Goal: Transaction & Acquisition: Purchase product/service

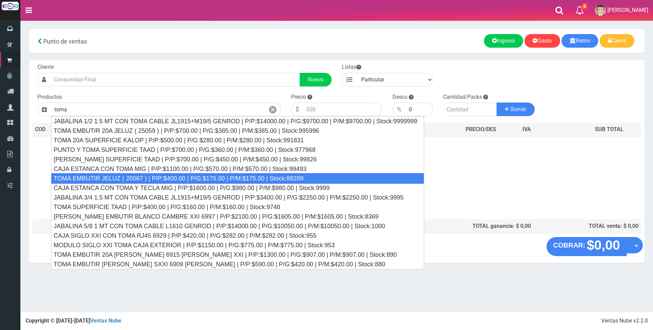
click at [139, 177] on div "TOMA EMBUTIR JELUZ ( 20067 ) | P/P:$400.00 | P/G:$175.00 | P/M:$175.00 | Stock:…" at bounding box center [237, 178] width 373 height 10
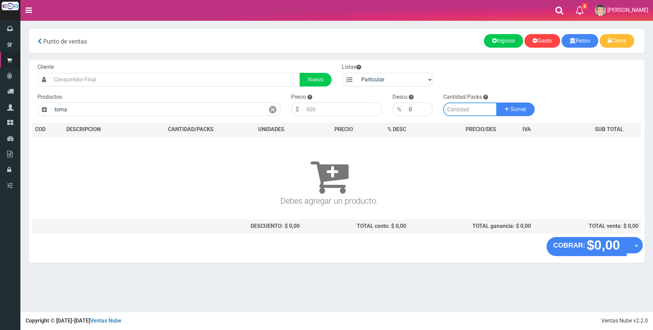
type input "TOMA EMBUTIR JELUZ ( 20067 ) | P/P:$400.00 | P/G:$175.00 | P/M:$175.00 | Stock:…"
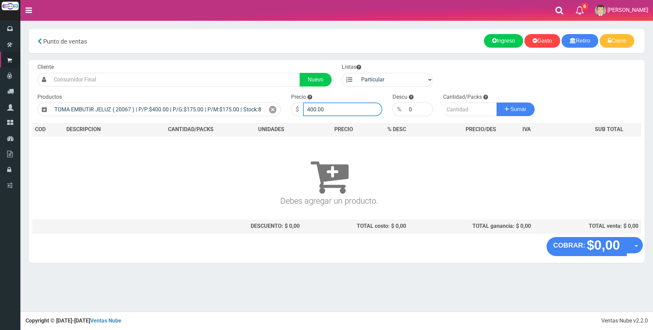
drag, startPoint x: 331, startPoint y: 109, endPoint x: 335, endPoint y: 109, distance: 4.1
click at [333, 109] on input "400.00" at bounding box center [342, 109] width 79 height 14
type input "4"
type input "1400"
click at [463, 111] on input "number" at bounding box center [470, 109] width 54 height 14
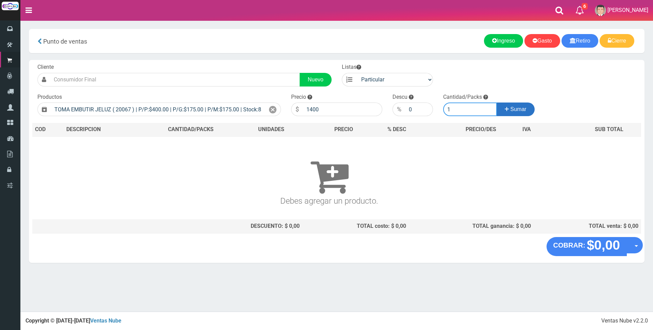
type input "1"
click at [502, 112] on button "Sumar" at bounding box center [516, 109] width 38 height 14
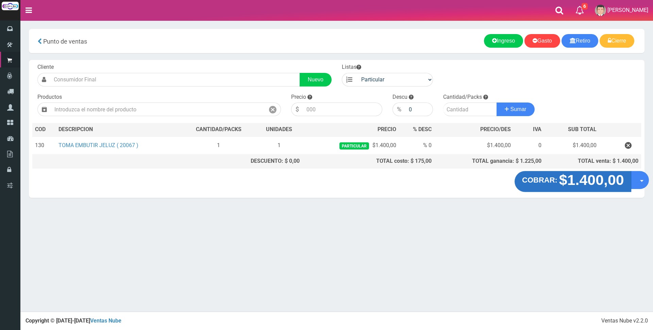
click at [594, 180] on strong "$1.400,00" at bounding box center [591, 180] width 65 height 16
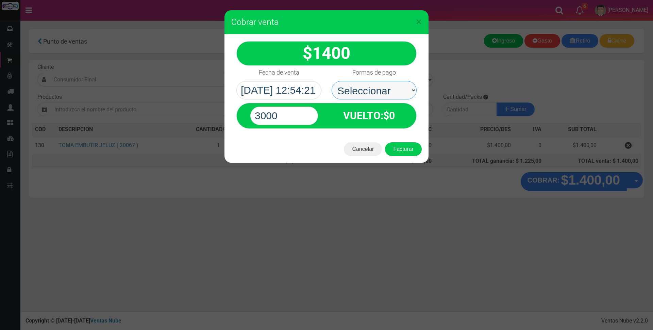
drag, startPoint x: 402, startPoint y: 89, endPoint x: 400, endPoint y: 97, distance: 7.4
click at [402, 89] on select "Seleccionar Efectivo Tarjeta de Crédito Depósito Débito" at bounding box center [374, 90] width 85 height 18
select select "Efectivo"
click at [332, 81] on select "Seleccionar Efectivo Tarjeta de Crédito Depósito Débito" at bounding box center [374, 90] width 85 height 18
click at [298, 114] on input "3000" at bounding box center [284, 115] width 68 height 18
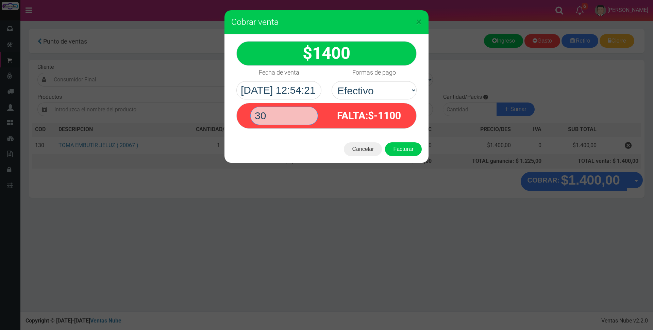
type input "3"
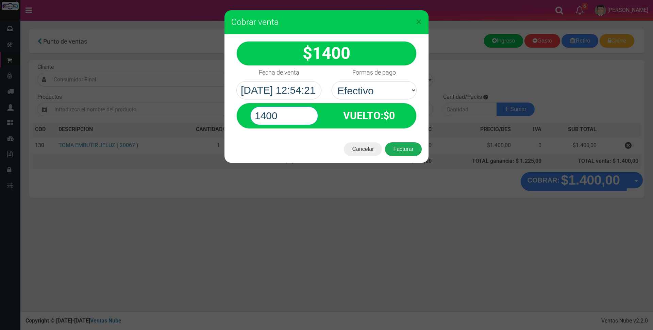
type input "1400"
click at [405, 146] on button "Facturar" at bounding box center [403, 149] width 37 height 14
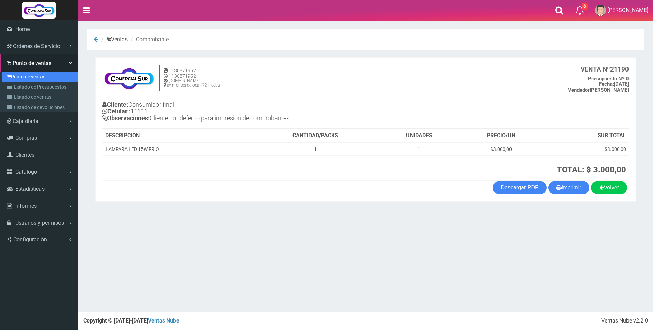
click at [15, 77] on link "Punto de ventas" at bounding box center [40, 76] width 76 height 10
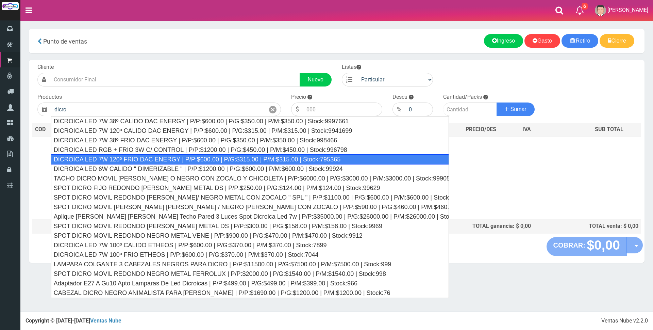
click at [158, 158] on div "DICROICA LED 7W 120º FRIO DAC ENERGY | P/P:$600.00 | P/G:$315.00 | P/M:$315.00 …" at bounding box center [250, 159] width 398 height 10
type input "DICROICA LED 7W 120º FRIO DAC ENERGY | P/P:$600.00 | P/G:$315.00 | P/M:$315.00 …"
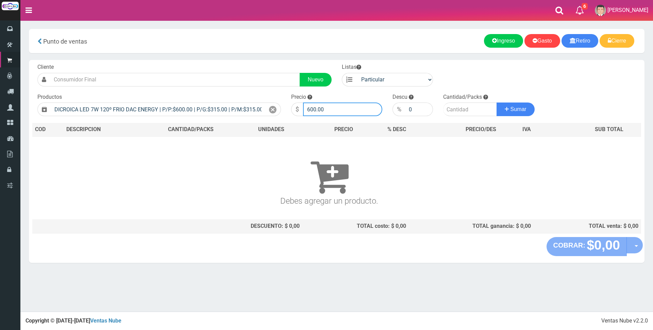
click at [333, 108] on input "600.00" at bounding box center [342, 109] width 79 height 14
type input "6"
type input "2200"
click at [449, 110] on input "number" at bounding box center [470, 109] width 54 height 14
type input "1"
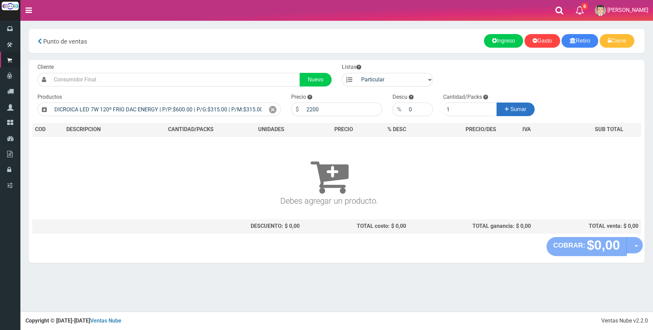
click at [527, 108] on button "Sumar" at bounding box center [516, 109] width 38 height 14
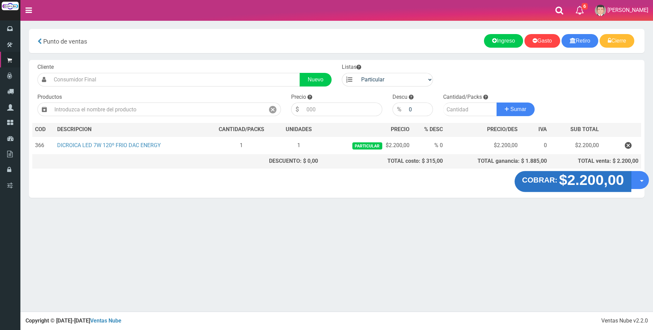
click at [575, 185] on strong "$2.200,00" at bounding box center [591, 180] width 65 height 16
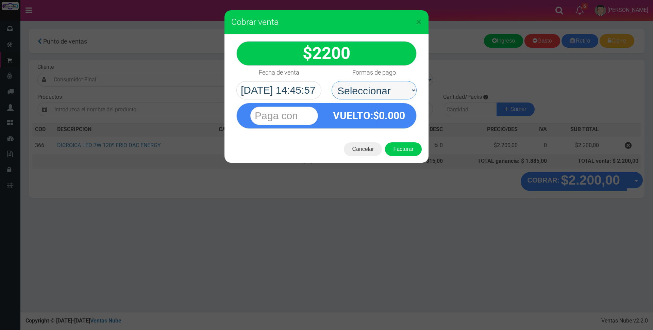
drag, startPoint x: 383, startPoint y: 89, endPoint x: 383, endPoint y: 97, distance: 8.2
click at [383, 89] on select "Seleccionar Efectivo Tarjeta de Crédito Depósito Débito" at bounding box center [374, 90] width 85 height 18
select select "Tarjeta de Crédito"
click at [332, 81] on select "Seleccionar Efectivo Tarjeta de Crédito Depósito Débito" at bounding box center [374, 90] width 85 height 18
click at [307, 113] on input "text" at bounding box center [284, 115] width 68 height 18
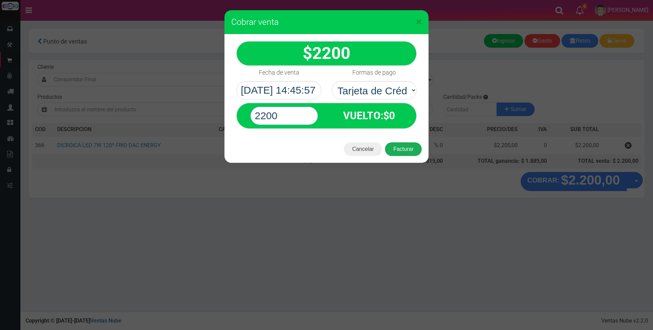
type input "2200"
drag, startPoint x: 403, startPoint y: 146, endPoint x: 406, endPoint y: 139, distance: 7.6
click at [404, 146] on button "Facturar" at bounding box center [403, 149] width 37 height 14
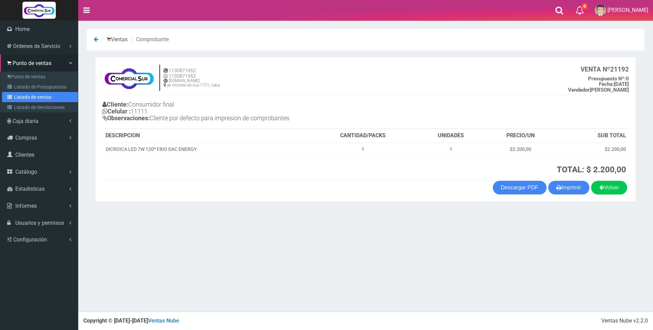
click at [33, 96] on link "Listado de ventas" at bounding box center [40, 97] width 76 height 10
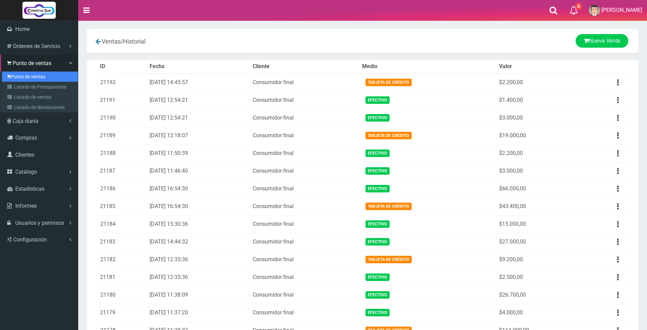
click at [20, 77] on link "Punto de ventas" at bounding box center [40, 76] width 76 height 10
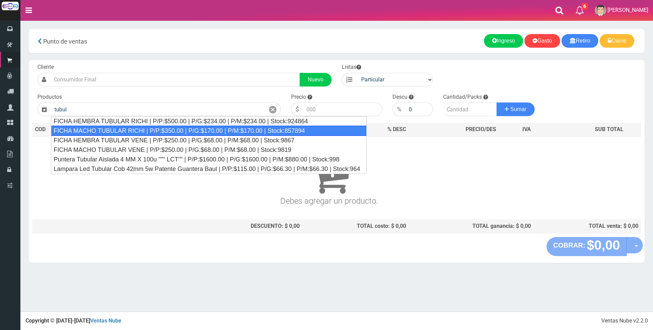
click at [117, 128] on div "FICHA MACHO TUBULAR RICHI | P/P:$350.00 | P/G:$170.00 | P/M:$170.00 | Stock:857…" at bounding box center [209, 131] width 316 height 10
type input "FICHA MACHO TUBULAR RICHI | P/P:$350.00 | P/G:$170.00 | P/M:$170.00 | Stock:857…"
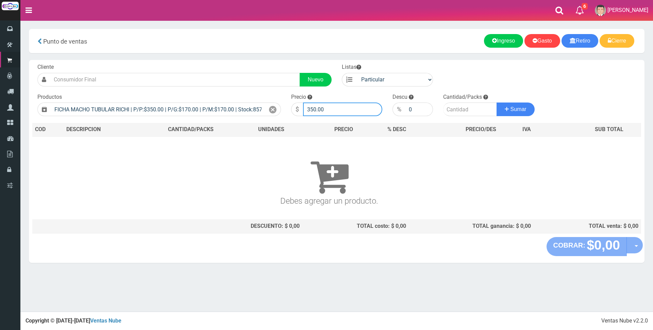
click at [332, 111] on input "350.00" at bounding box center [342, 109] width 79 height 14
type input "3"
type input "3000"
click at [461, 109] on input "number" at bounding box center [470, 109] width 54 height 14
type input "1"
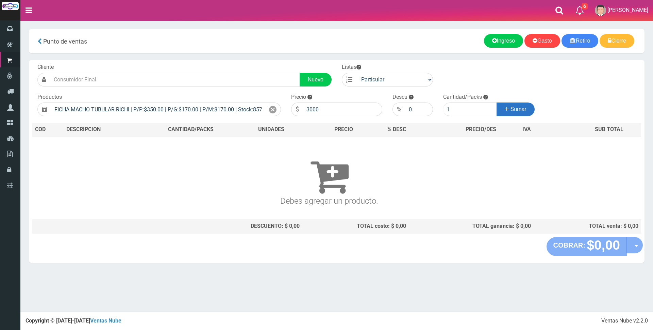
click at [511, 104] on button "Sumar" at bounding box center [516, 109] width 38 height 14
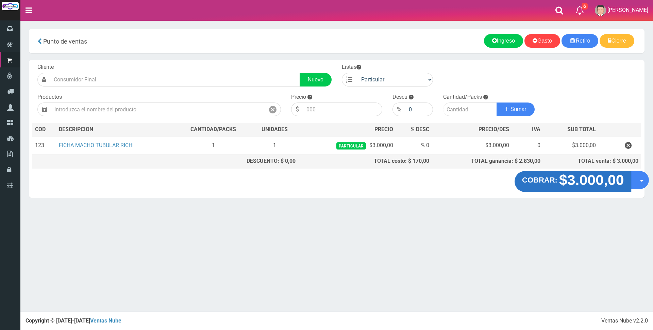
click at [574, 183] on strong "$3.000,00" at bounding box center [591, 180] width 65 height 16
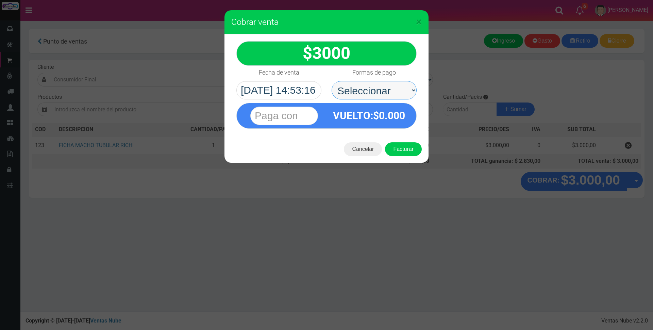
click at [390, 92] on select "Seleccionar Efectivo Tarjeta de Crédito Depósito Débito" at bounding box center [374, 90] width 85 height 18
select select "Efectivo"
click at [332, 81] on select "Seleccionar Efectivo Tarjeta de Crédito Depósito Débito" at bounding box center [374, 90] width 85 height 18
click at [311, 112] on input "text" at bounding box center [284, 115] width 68 height 18
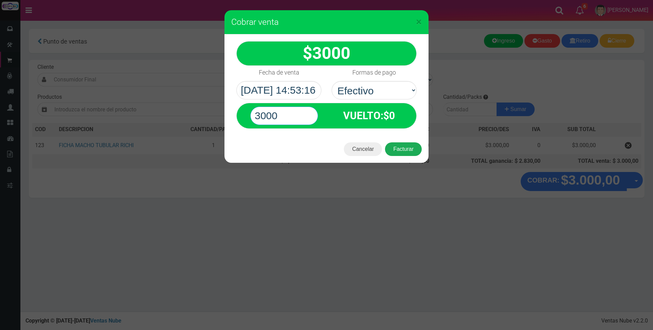
type input "3000"
click at [400, 149] on button "Facturar" at bounding box center [403, 149] width 37 height 14
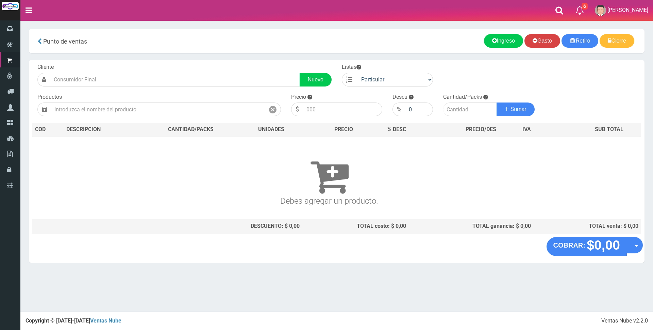
click at [546, 40] on link "Gasto" at bounding box center [543, 41] width 36 height 14
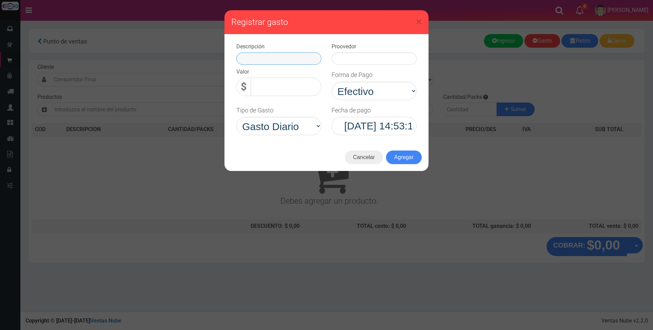
click at [310, 59] on input "text" at bounding box center [278, 58] width 85 height 12
type input "agua local y casa"
click at [350, 61] on input "text" at bounding box center [374, 58] width 85 height 12
type input "agua"
click at [311, 87] on input "0,00" at bounding box center [286, 87] width 71 height 18
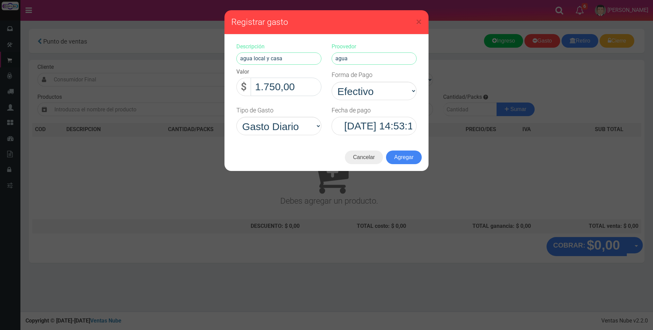
type input "17.500,00"
click at [407, 152] on button "Agregar" at bounding box center [404, 157] width 36 height 14
